Goal: Information Seeking & Learning: Compare options

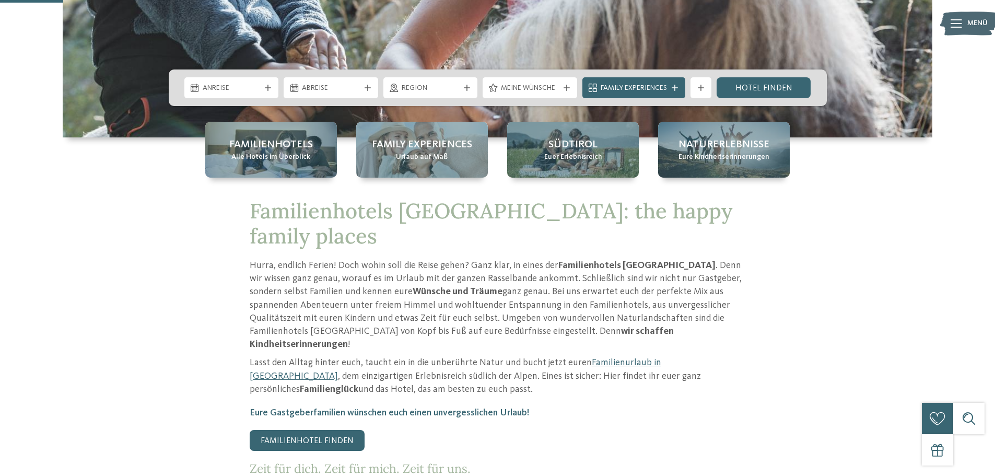
scroll to position [313, 0]
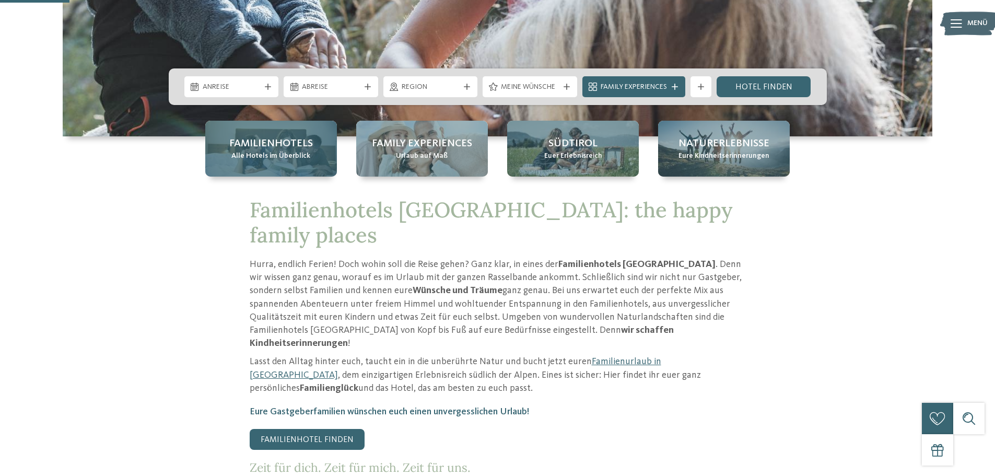
click at [248, 134] on div "Familienhotels Alle Hotels im Überblick" at bounding box center [271, 149] width 132 height 56
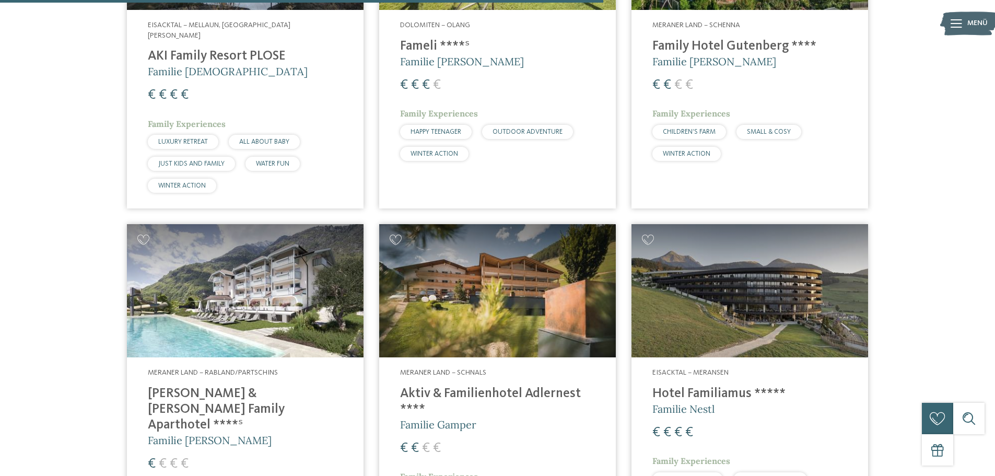
scroll to position [2194, 0]
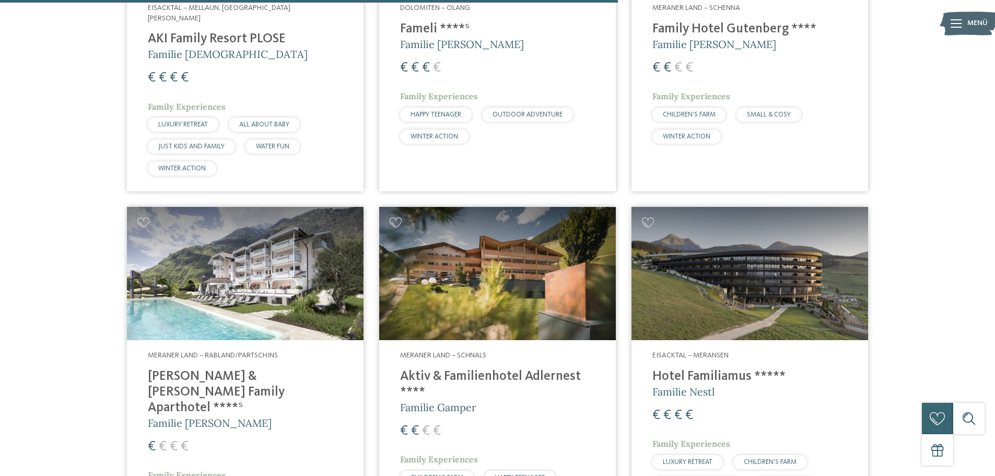
click at [332, 284] on img at bounding box center [245, 273] width 237 height 133
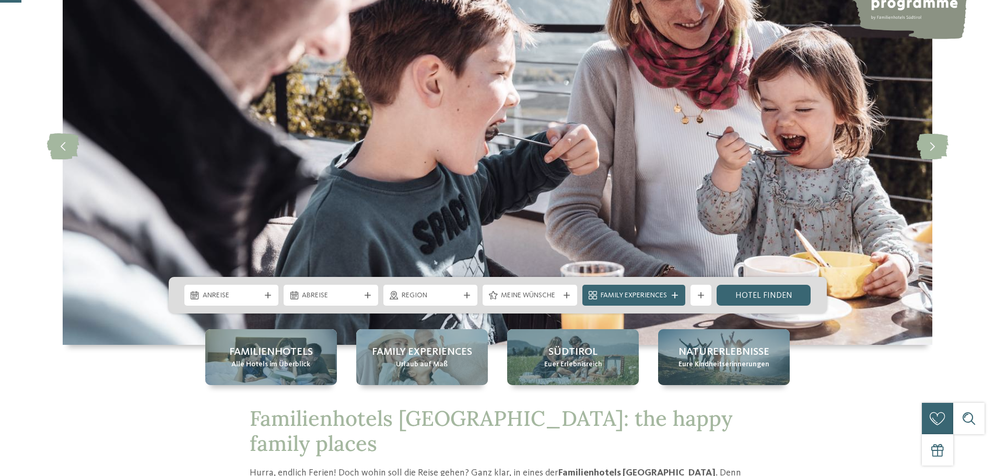
scroll to position [261, 0]
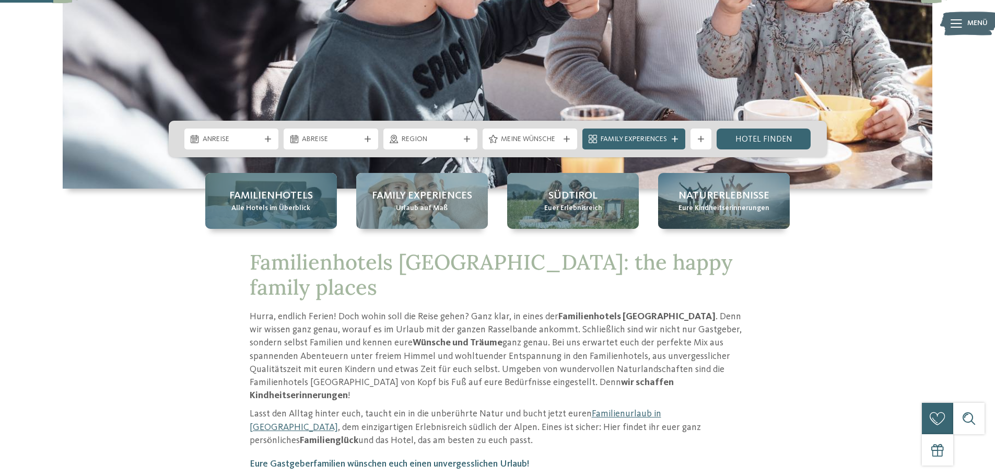
click at [288, 192] on span "Familienhotels" at bounding box center [271, 196] width 84 height 15
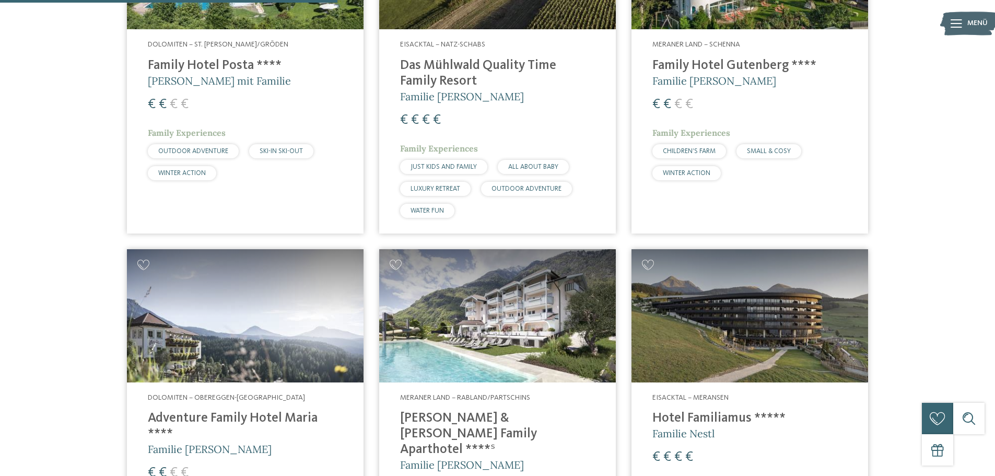
scroll to position [1202, 0]
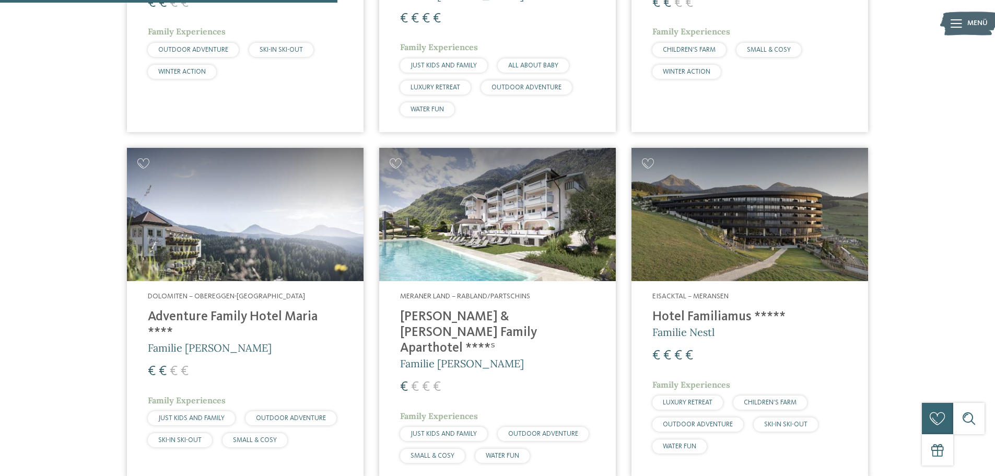
click at [456, 262] on img at bounding box center [497, 214] width 237 height 133
click at [456, 263] on img at bounding box center [497, 214] width 237 height 133
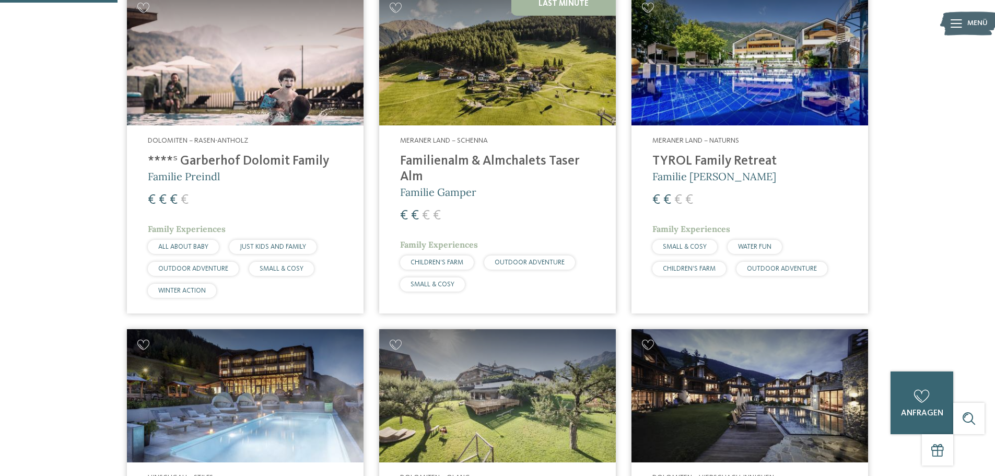
scroll to position [261, 0]
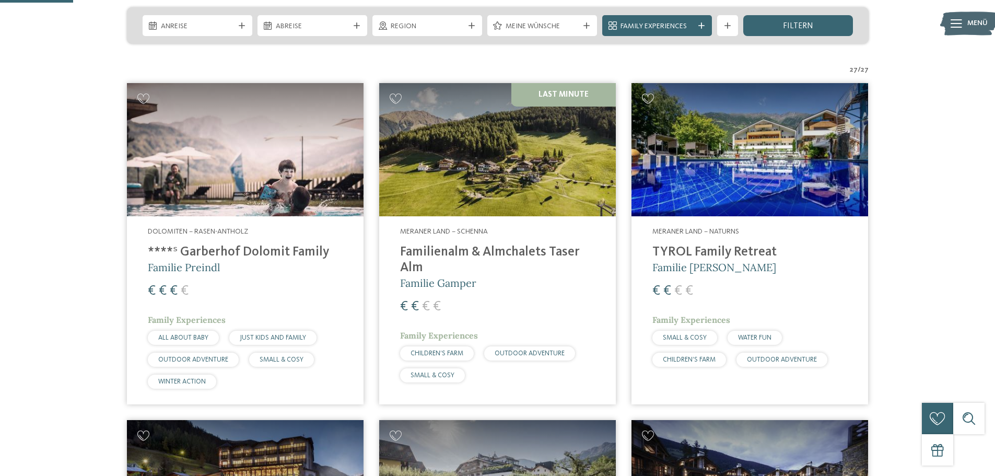
click at [717, 194] on img at bounding box center [750, 149] width 237 height 133
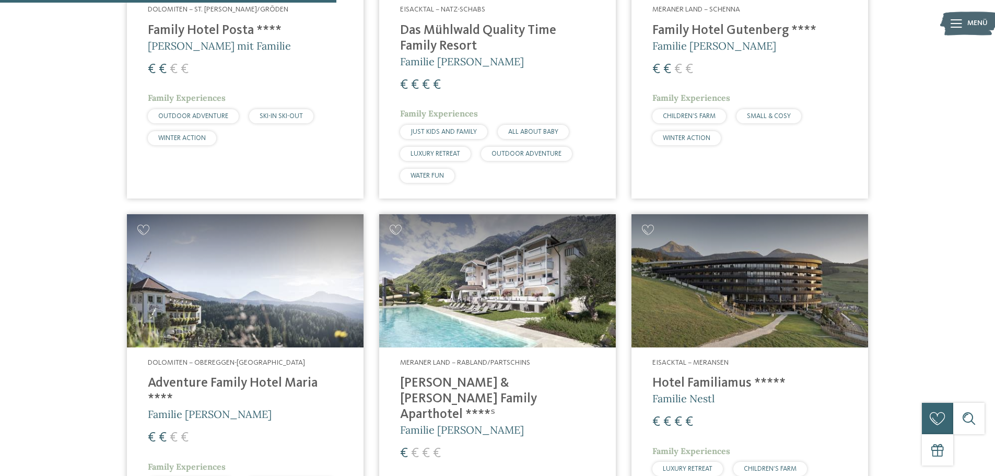
scroll to position [1202, 0]
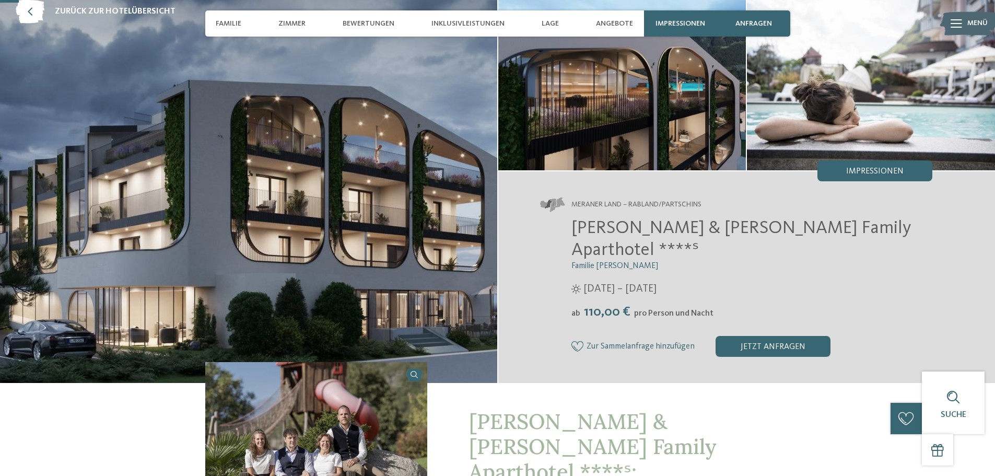
scroll to position [52, 0]
